Goal: Answer question/provide support: Answer question/provide support

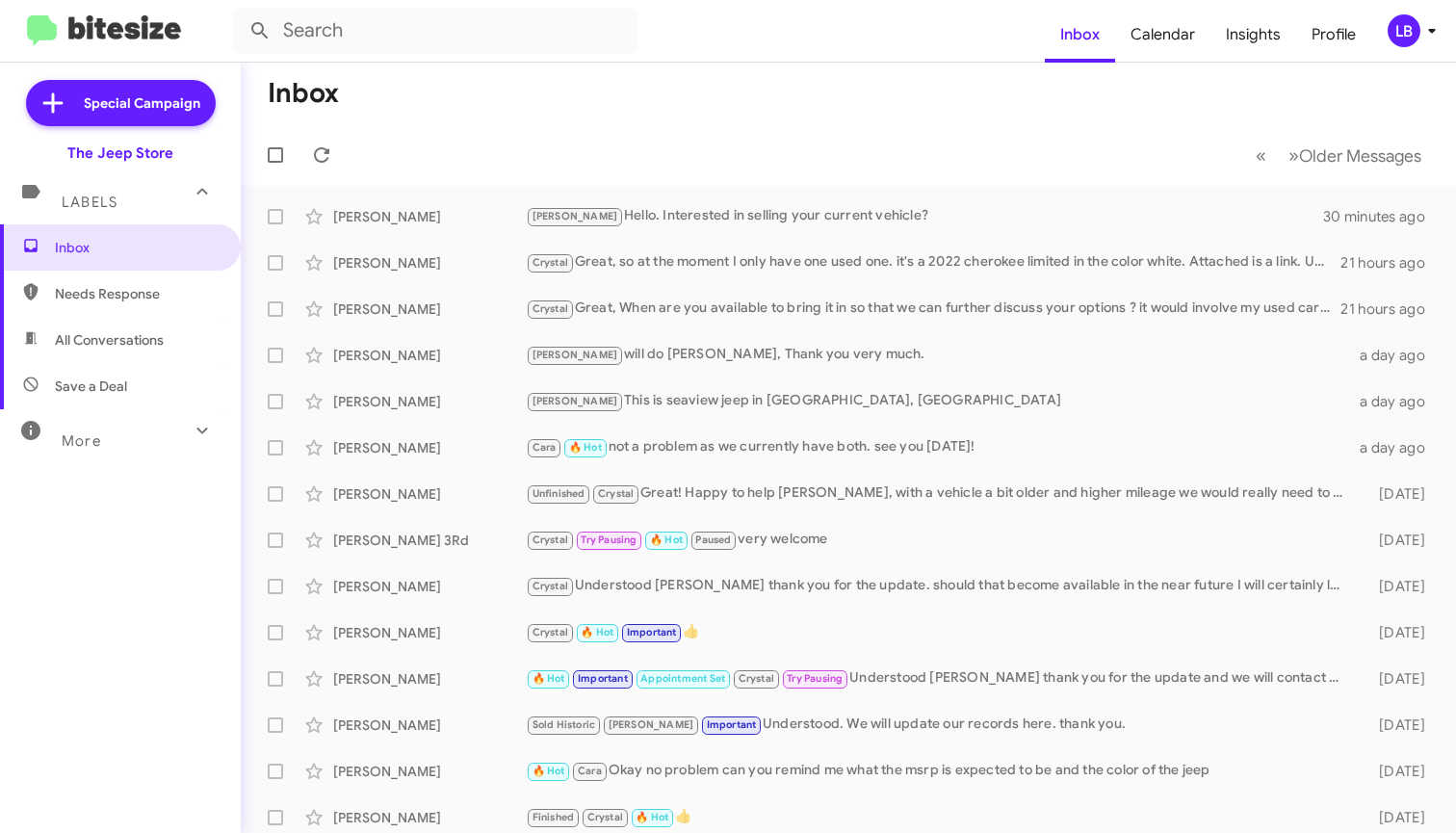
click at [123, 345] on span "All Conversations" at bounding box center [109, 340] width 109 height 20
type input "in:all-conversations"
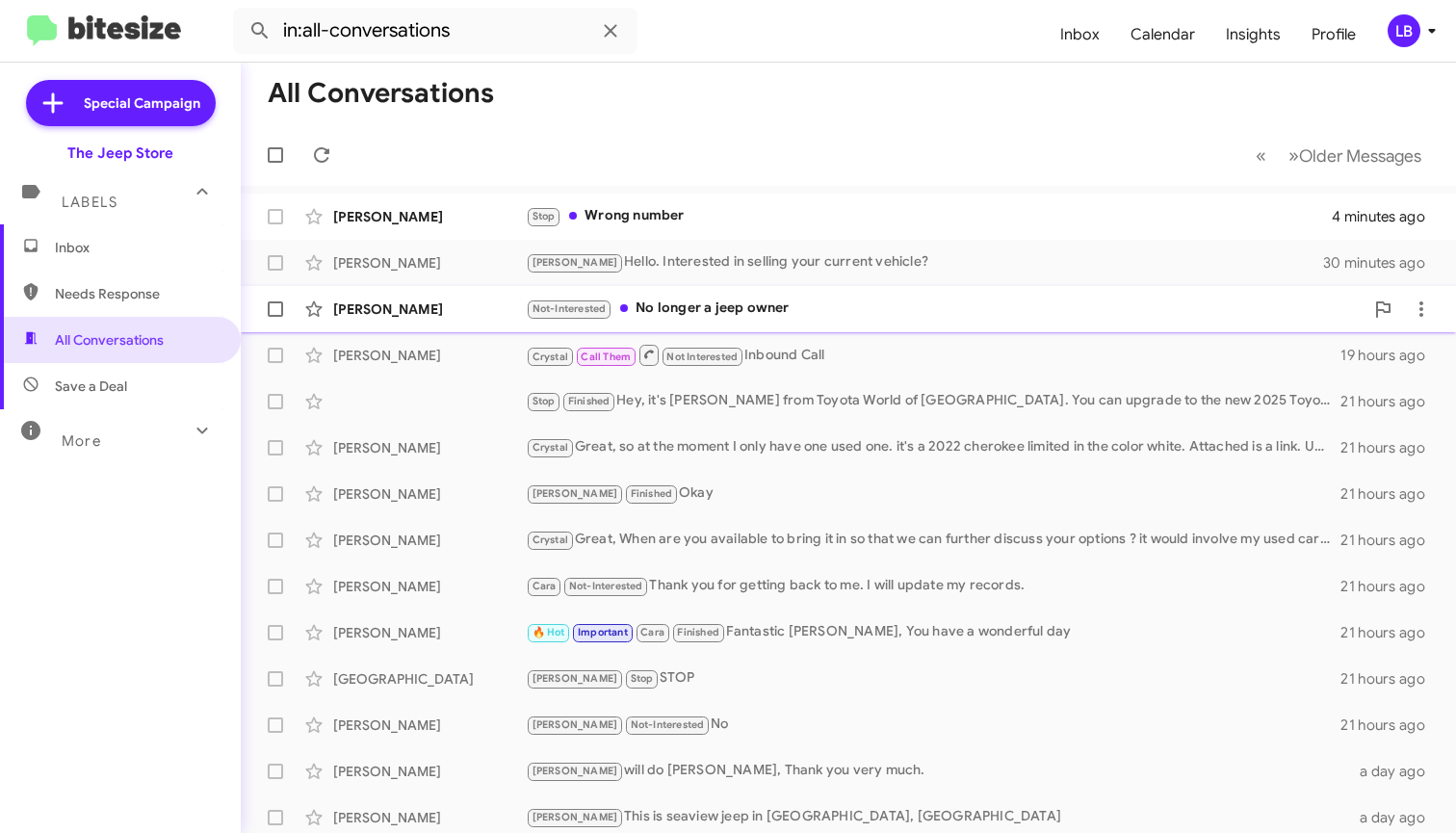
click at [707, 312] on div "Not-Interested No longer a jeep owner" at bounding box center [943, 308] width 837 height 23
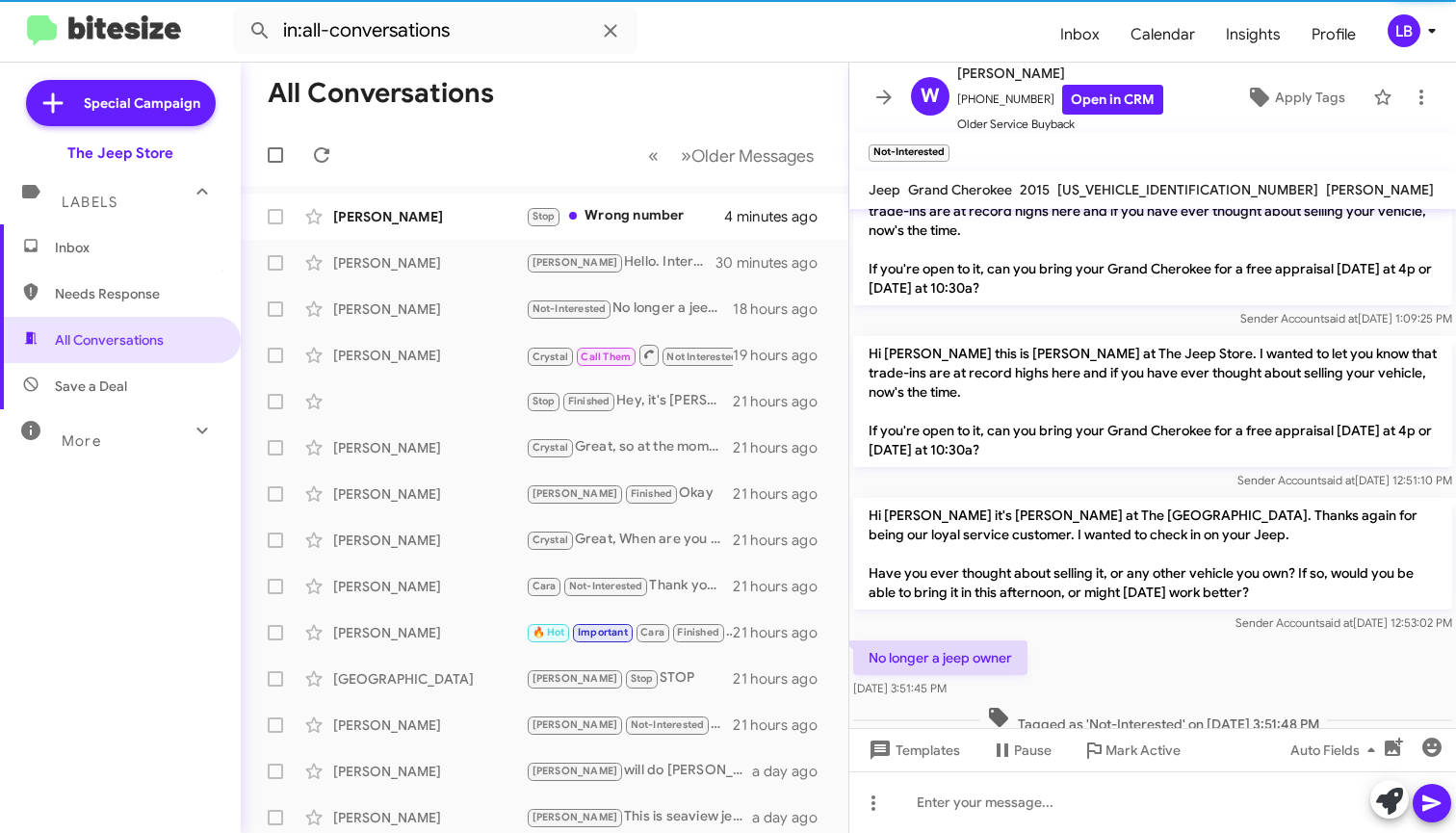
scroll to position [219, 0]
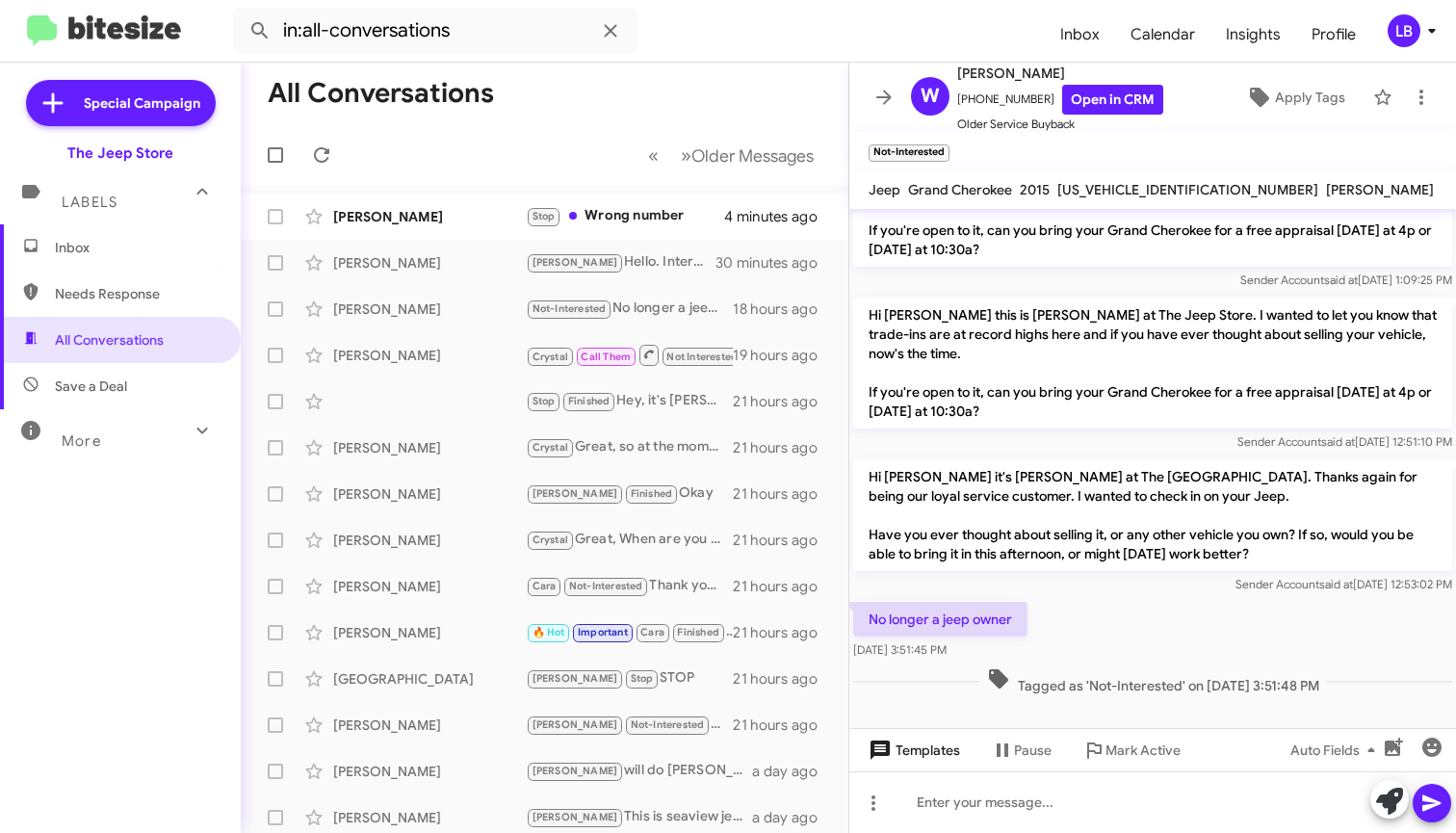
click at [933, 757] on span "Templates" at bounding box center [912, 749] width 95 height 34
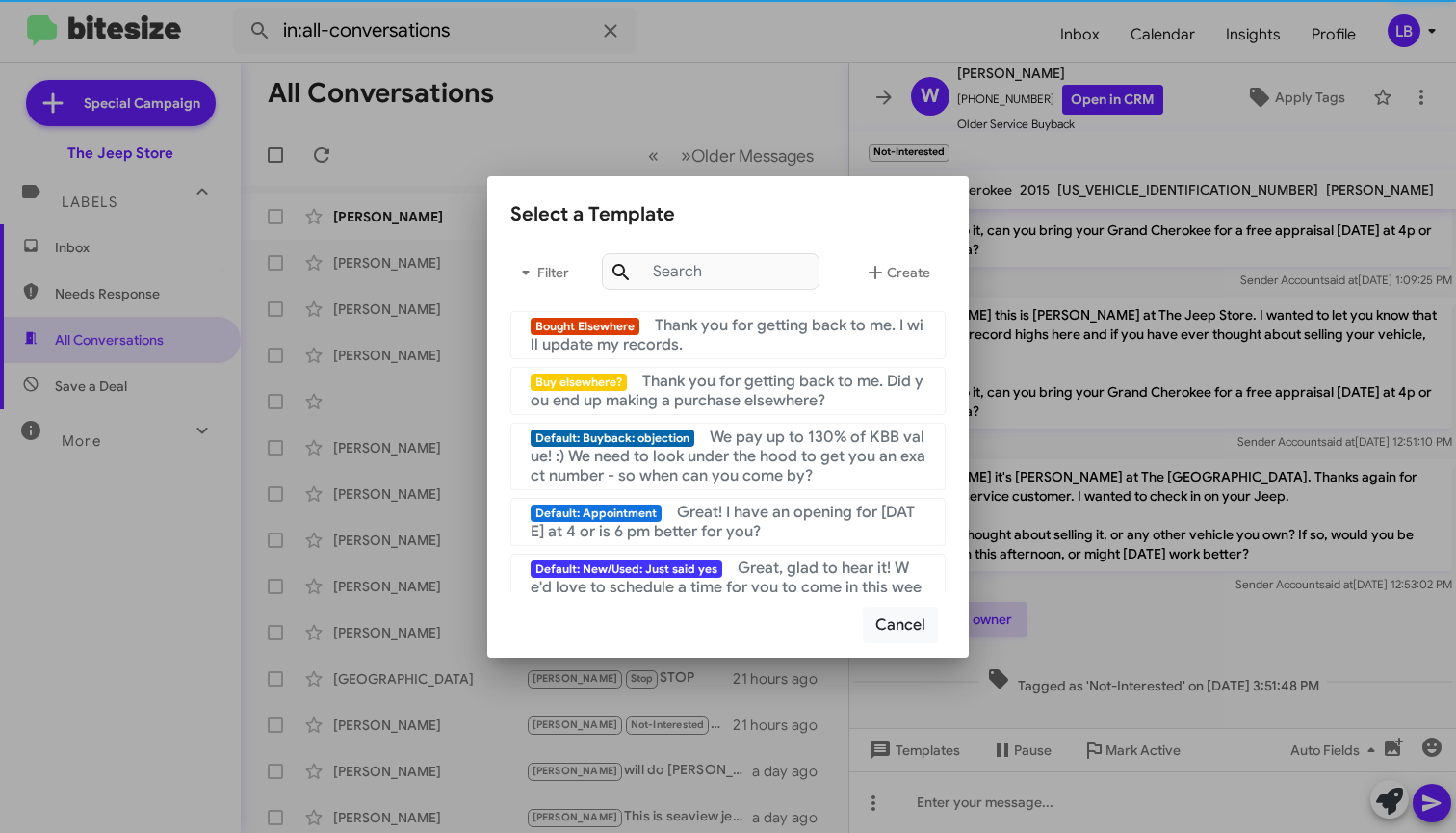
click at [728, 307] on mat-list "Bought Elsewhere Thank you for getting back to me. I will update my records." at bounding box center [728, 330] width 435 height 56
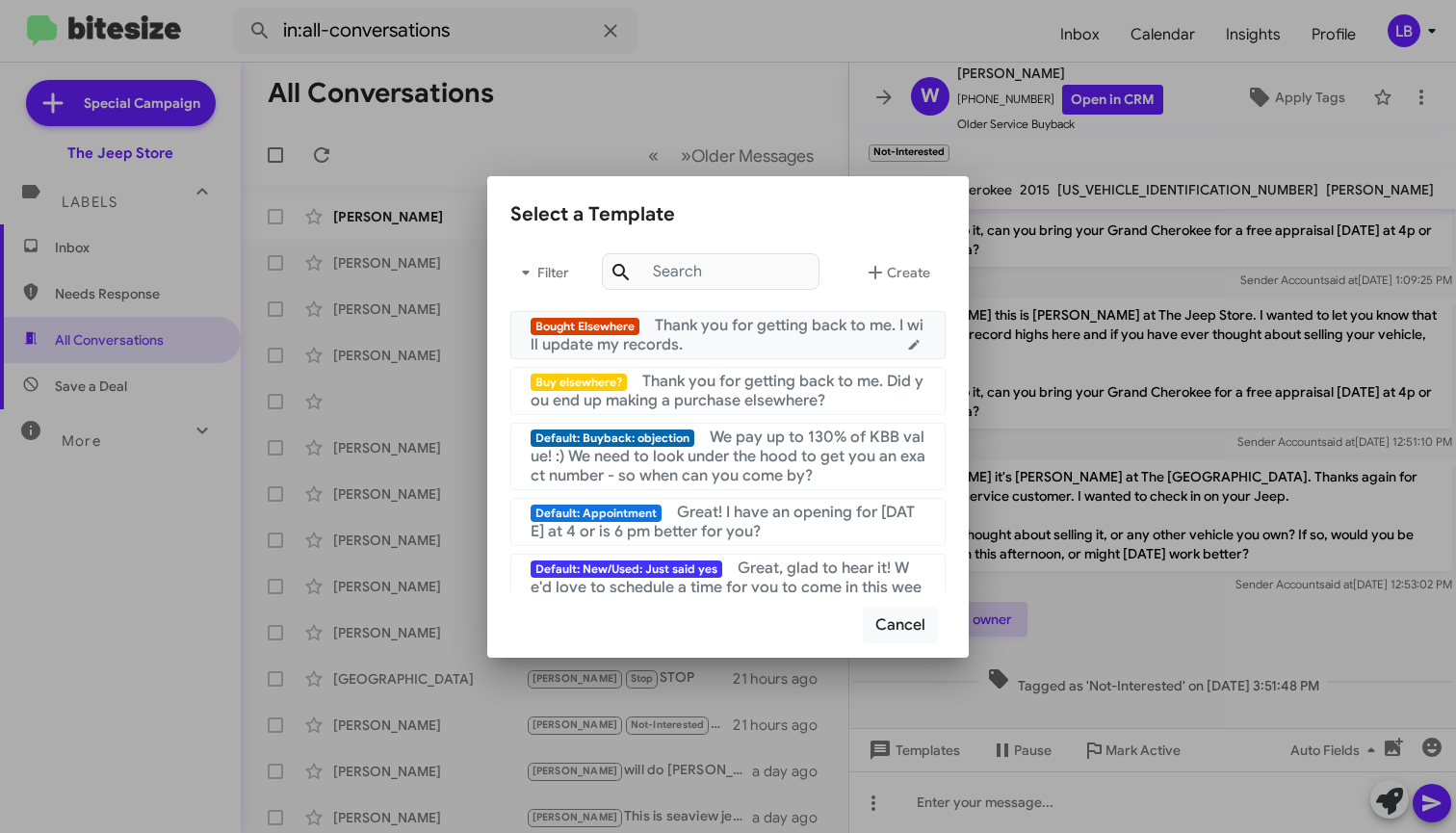
click at [867, 327] on span "Thank you for getting back to me. I will update my records." at bounding box center [726, 334] width 393 height 38
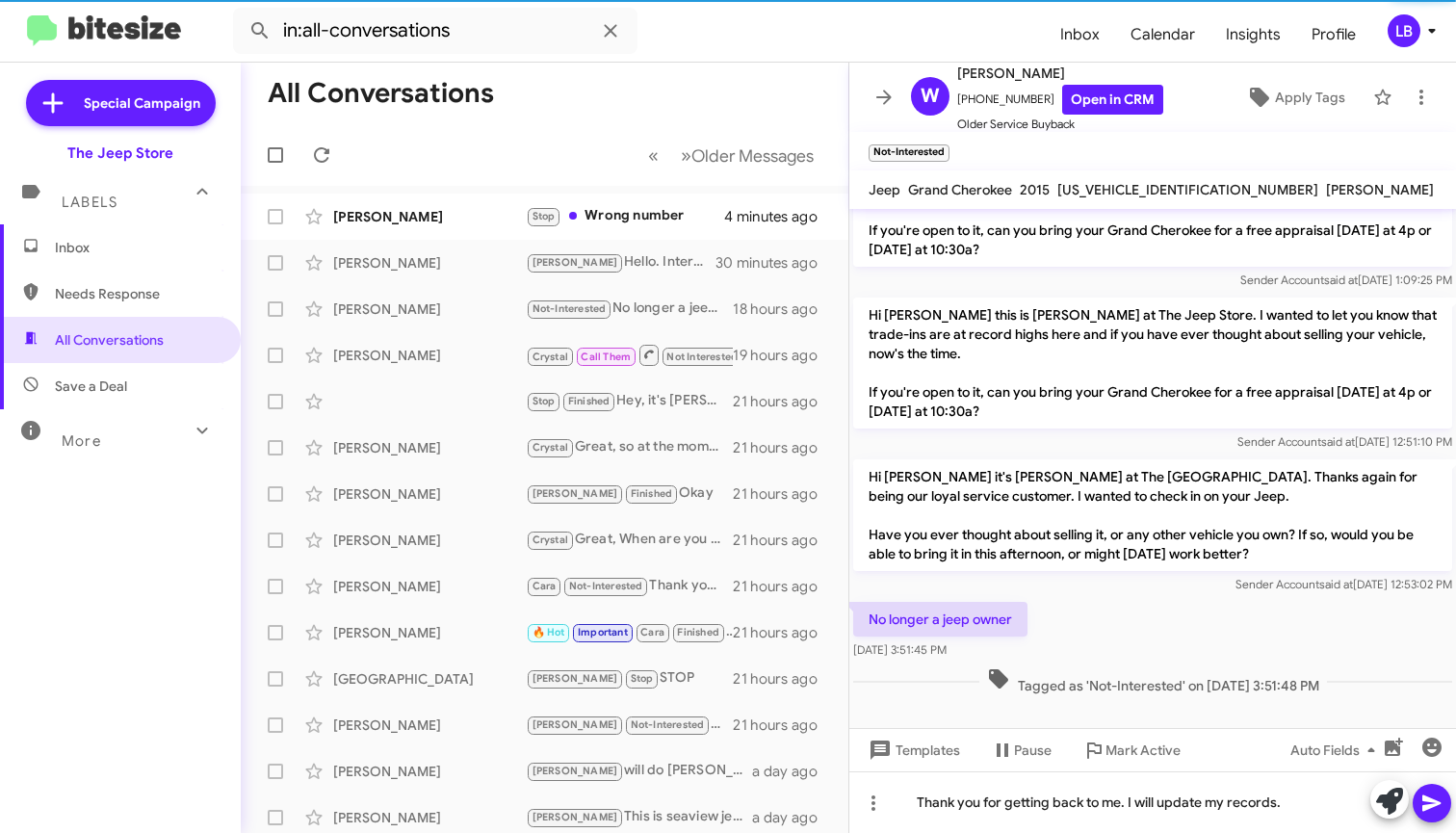
click at [1427, 809] on icon at bounding box center [1431, 802] width 23 height 23
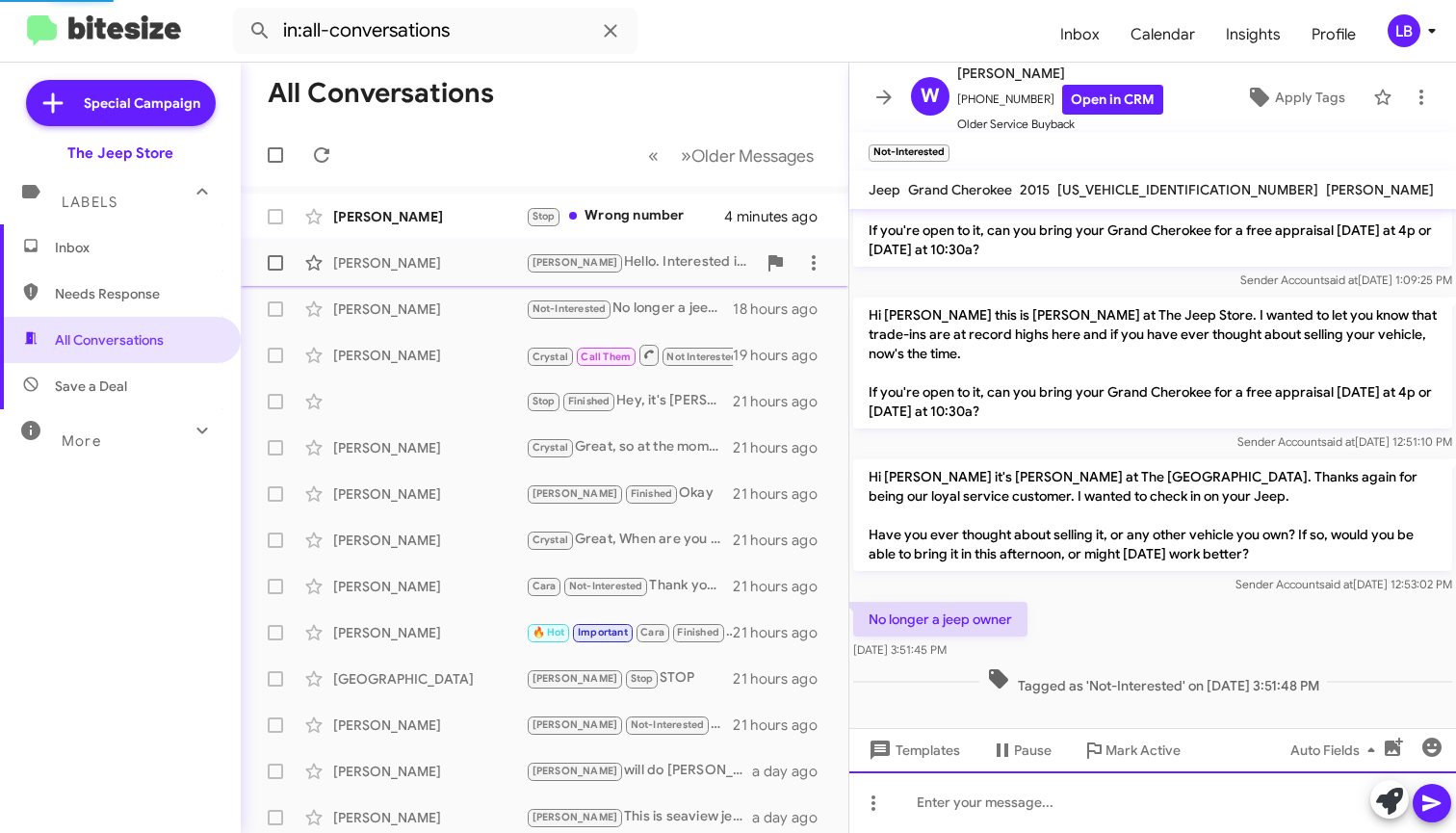
scroll to position [0, 0]
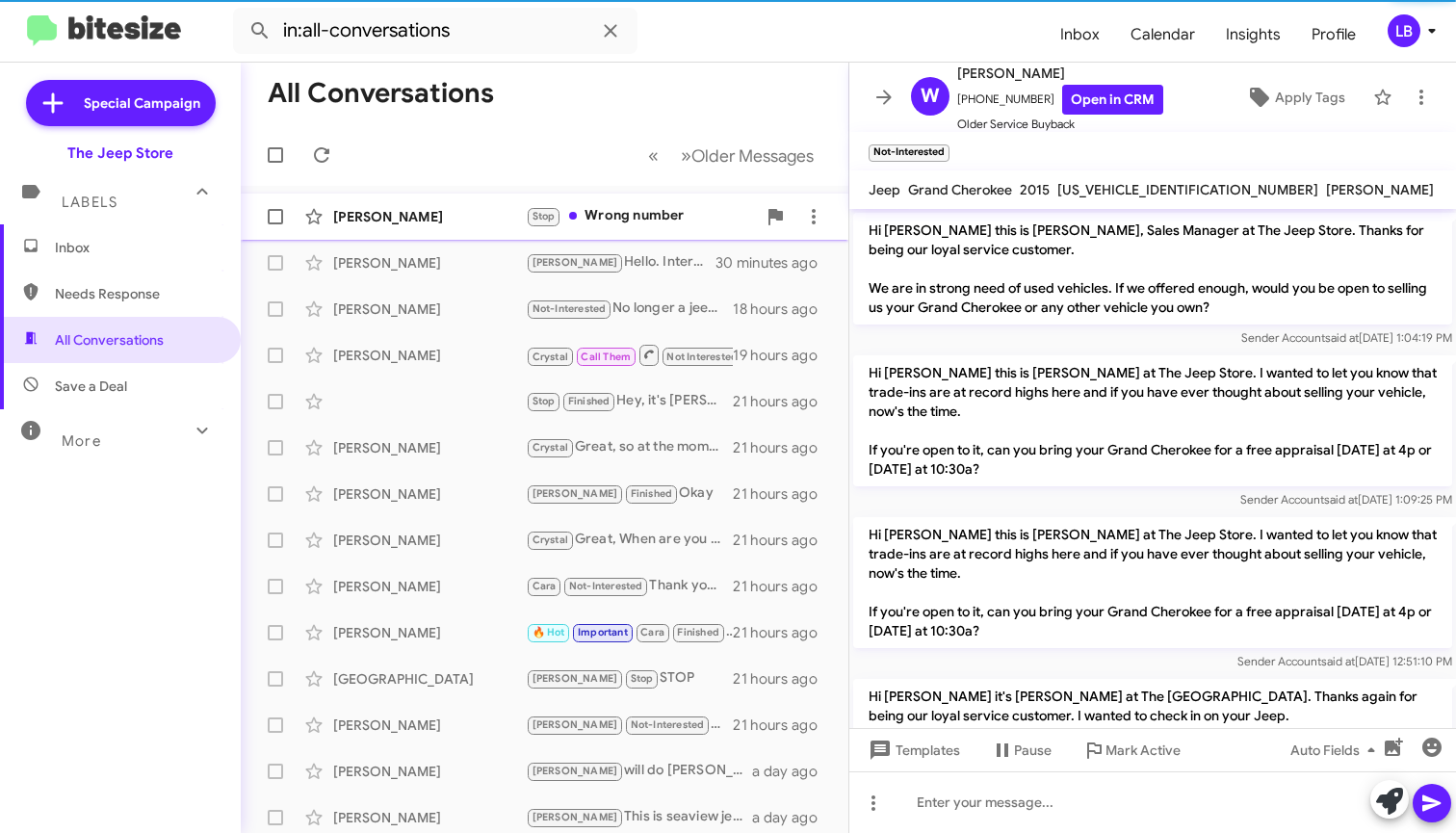
click at [619, 221] on div "Stop Wrong number" at bounding box center [640, 215] width 230 height 23
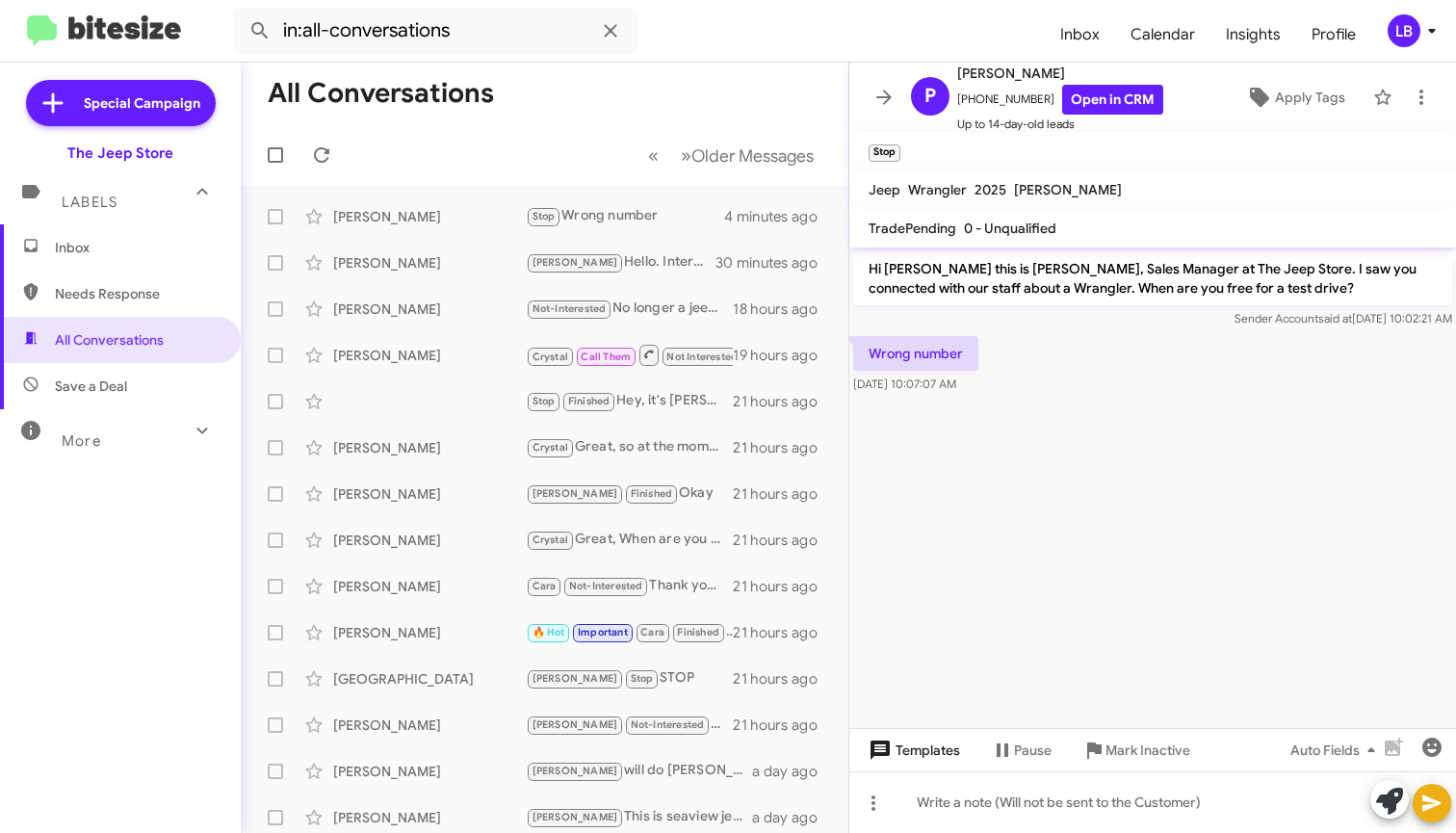
click at [931, 754] on span "Templates" at bounding box center [912, 749] width 95 height 34
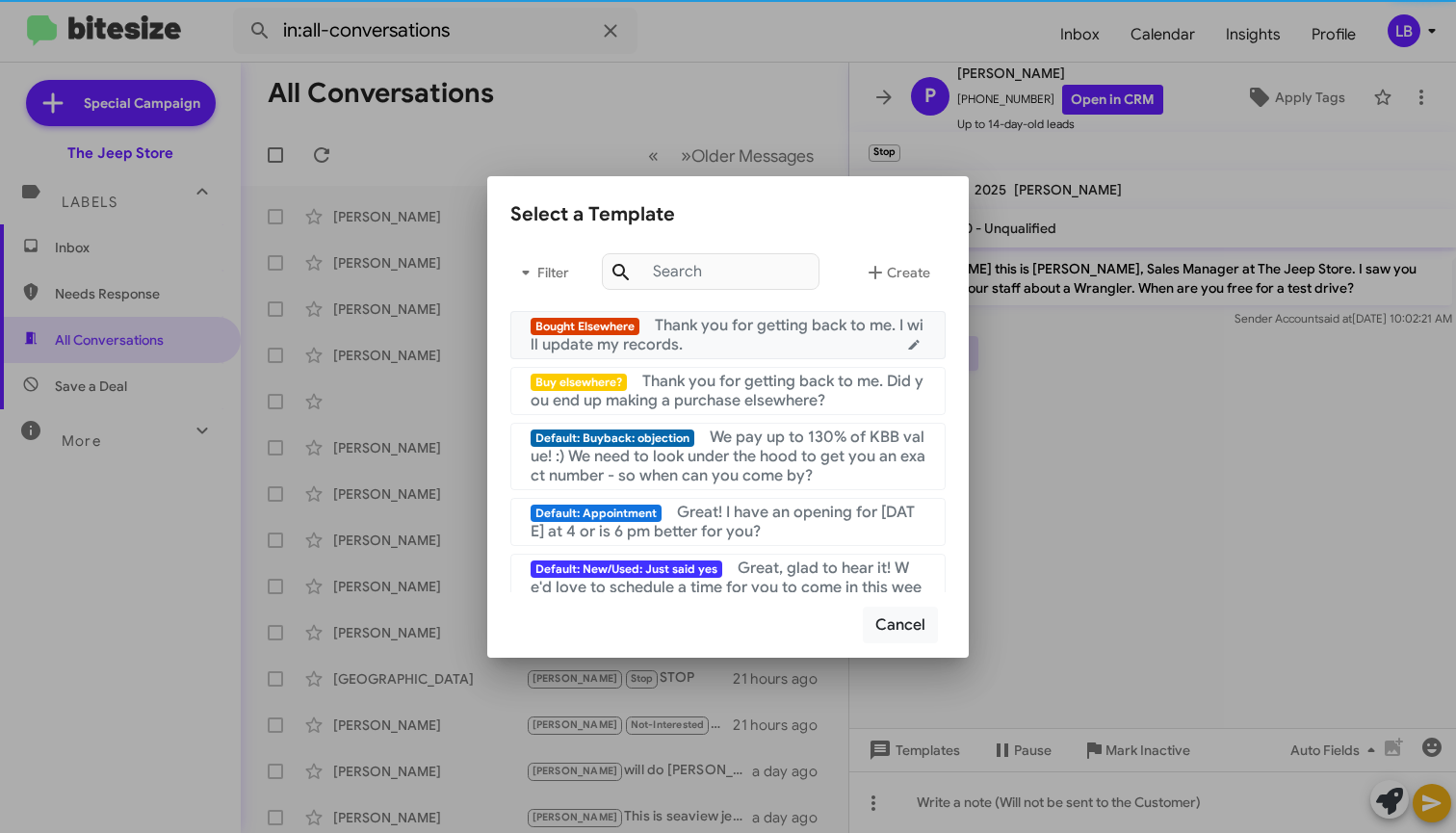
drag, startPoint x: 805, startPoint y: 328, endPoint x: 1001, endPoint y: 466, distance: 239.7
click at [805, 329] on span "Thank you for getting back to me. I will update my records." at bounding box center [726, 334] width 393 height 38
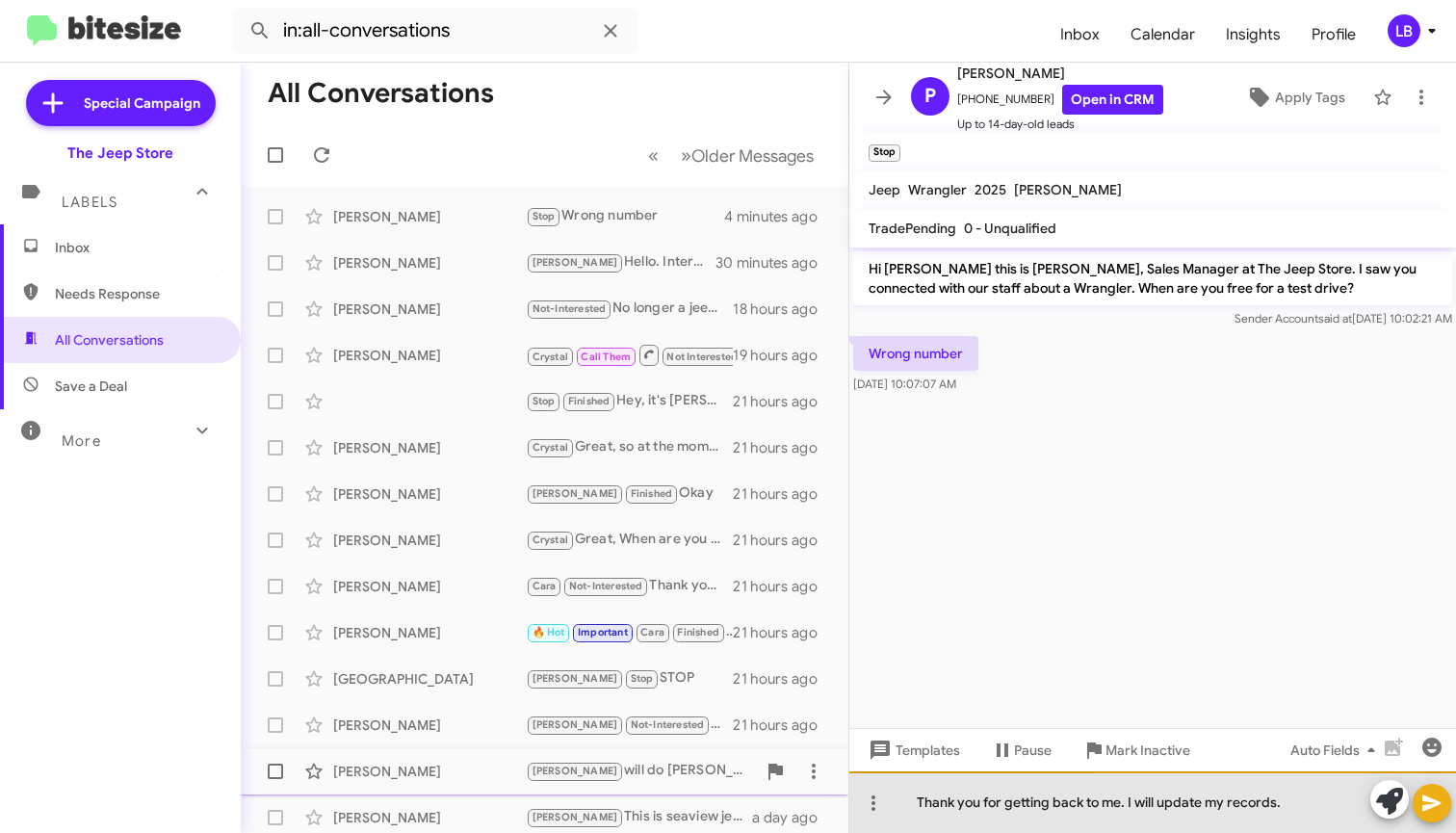
drag, startPoint x: 1283, startPoint y: 806, endPoint x: 735, endPoint y: 779, distance: 548.7
click at [736, 779] on div "All Conversations « Previous » Next Older Messages [PERSON_NAME] Stop Wrong num…" at bounding box center [848, 447] width 1215 height 770
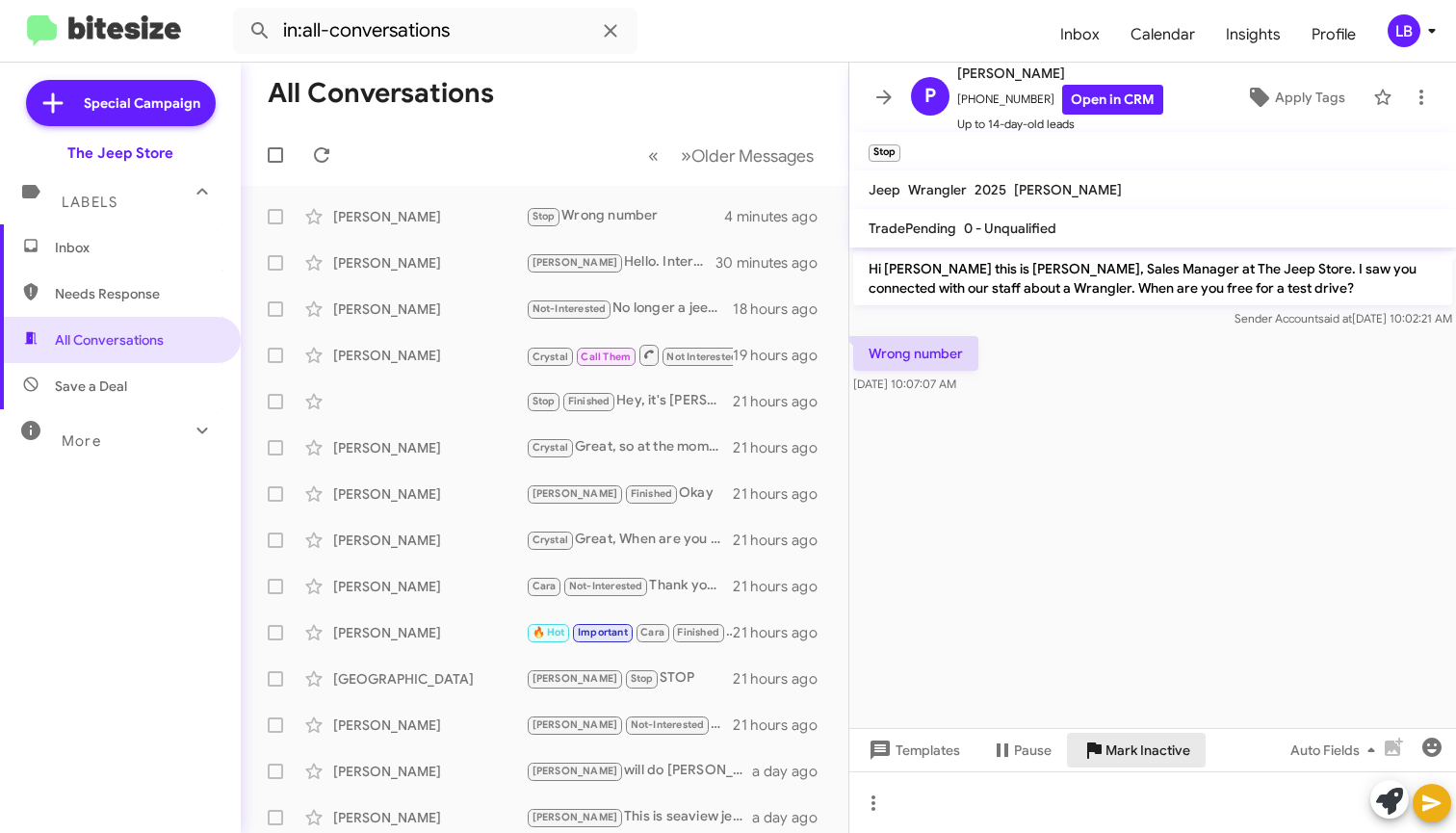
click at [1130, 739] on span "Mark Inactive" at bounding box center [1148, 749] width 85 height 34
